Goal: Communication & Community: Share content

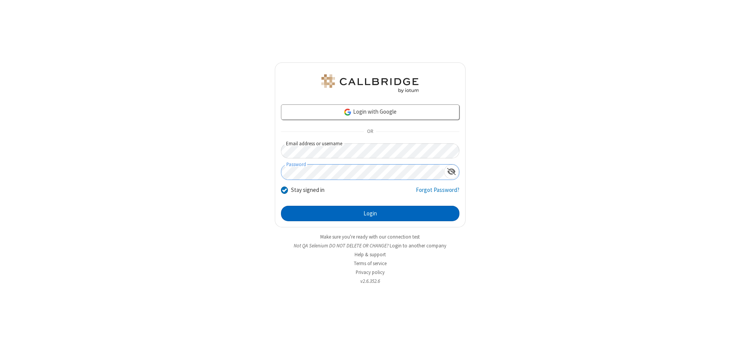
click at [370, 213] on button "Login" at bounding box center [370, 213] width 178 height 15
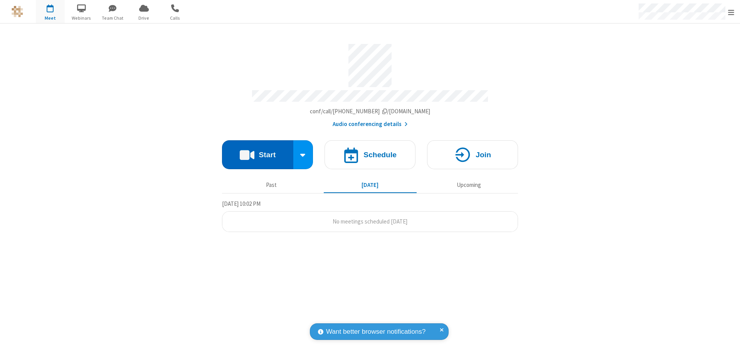
click at [257, 151] on button "Start" at bounding box center [257, 154] width 71 height 29
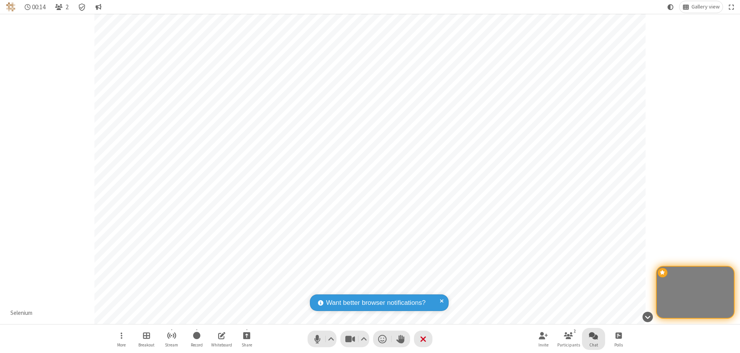
click at [593, 335] on span "Open chat" at bounding box center [593, 336] width 9 height 10
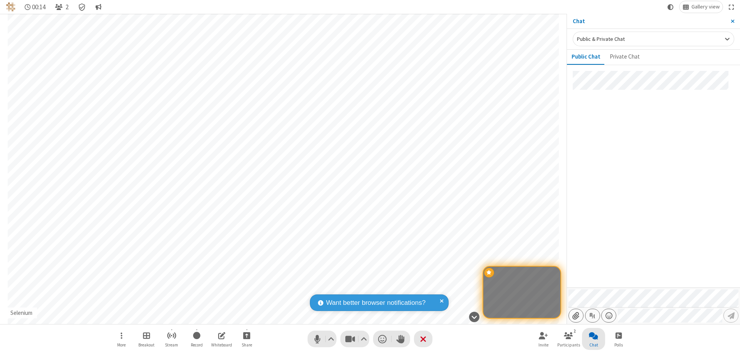
type input "C:\fakepath\doc_test.docx"
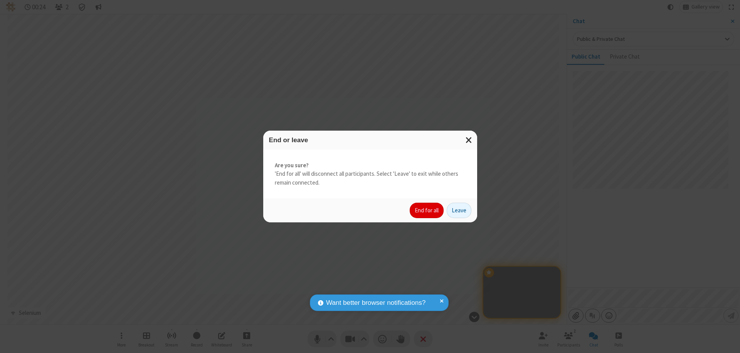
click at [427, 210] on button "End for all" at bounding box center [426, 210] width 34 height 15
